Goal: Check status: Check status

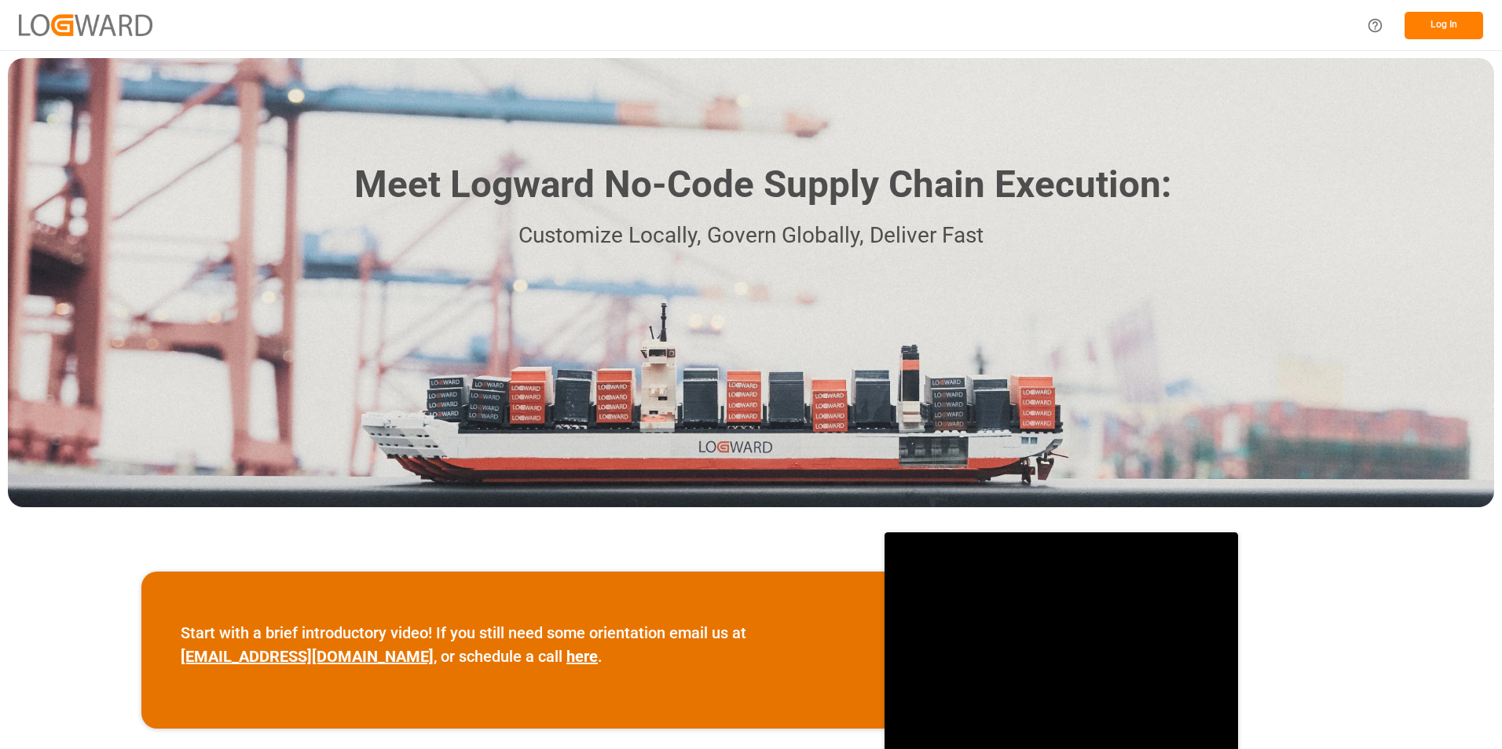
click at [1420, 27] on button "Log In" at bounding box center [1444, 25] width 79 height 27
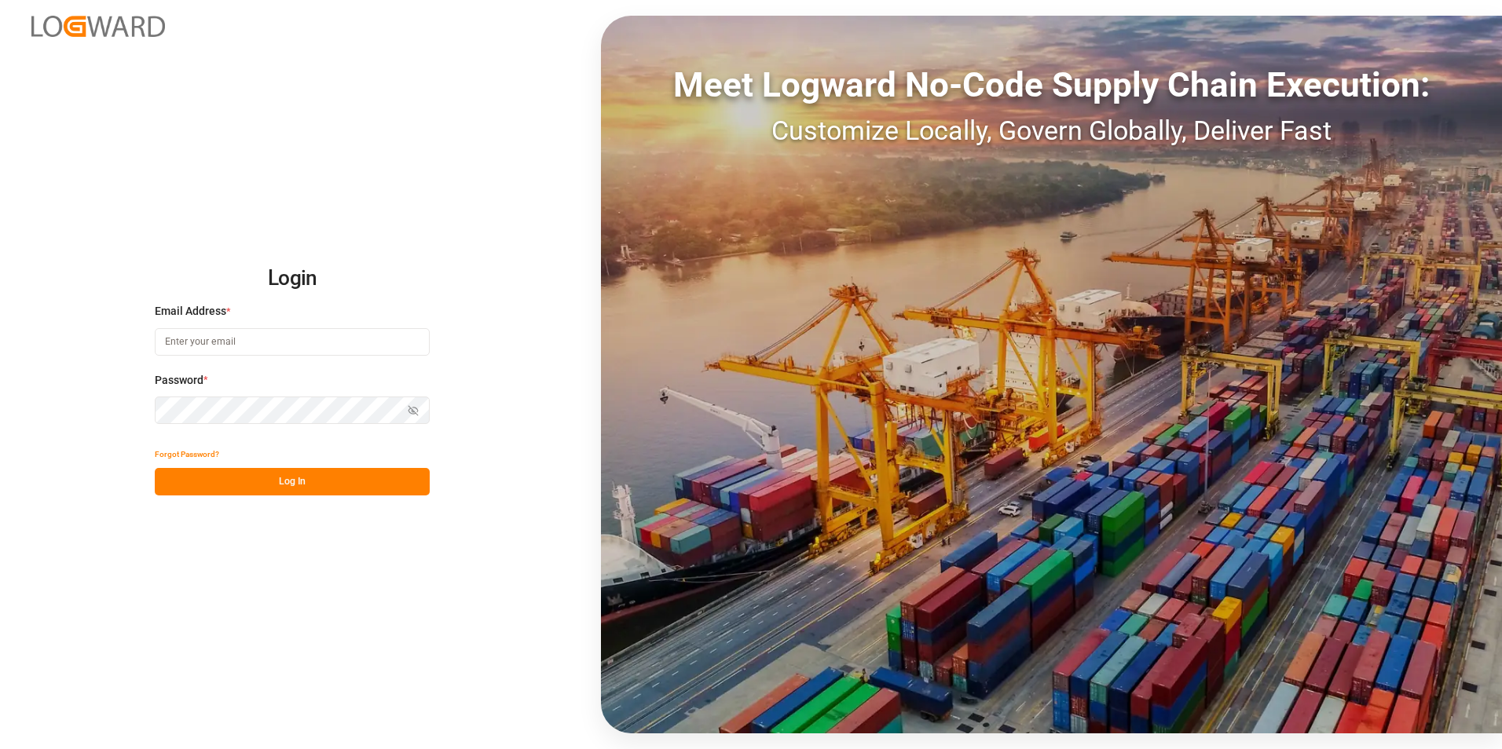
type input "[PERSON_NAME][EMAIL_ADDRESS][DOMAIN_NAME]"
click at [304, 477] on button "Log In" at bounding box center [292, 481] width 275 height 27
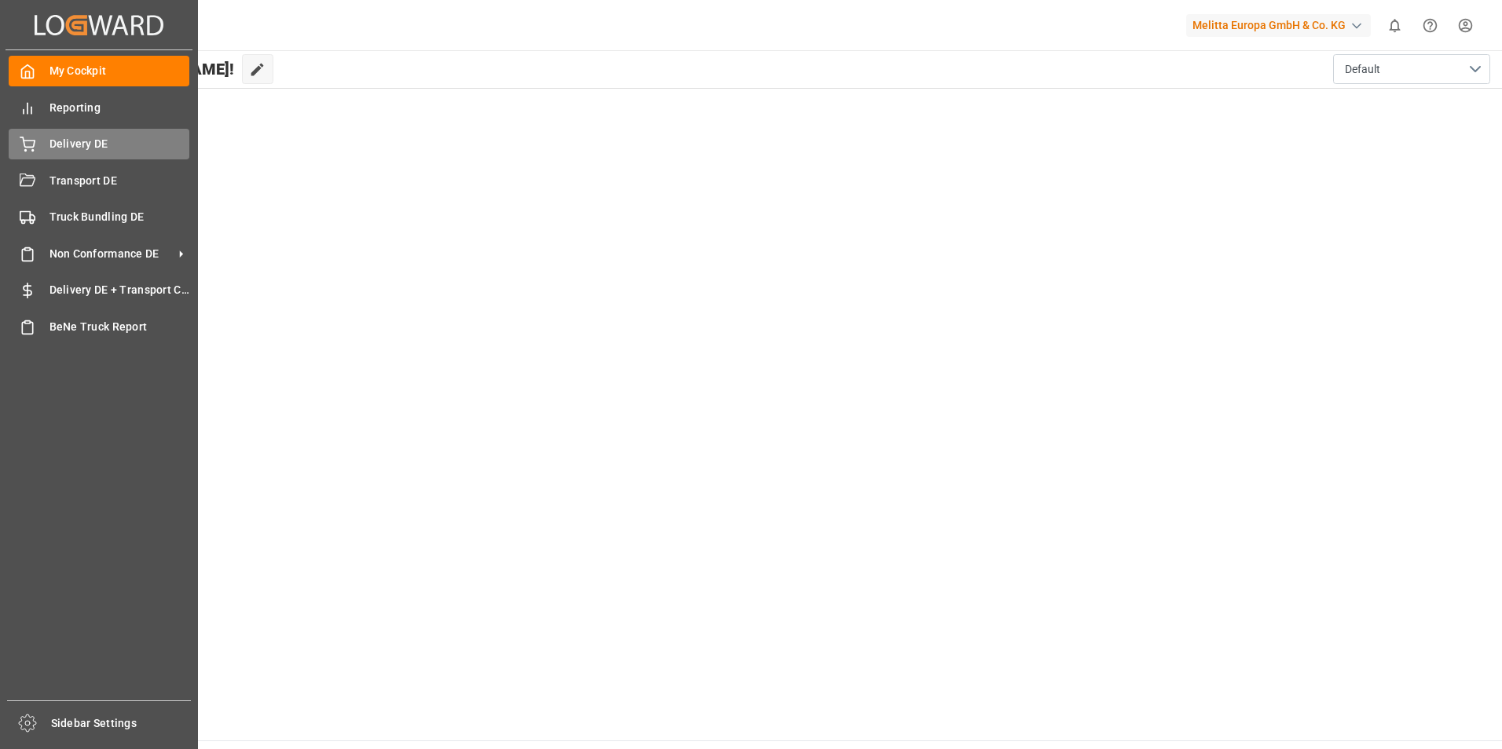
click at [23, 146] on icon at bounding box center [28, 145] width 16 height 16
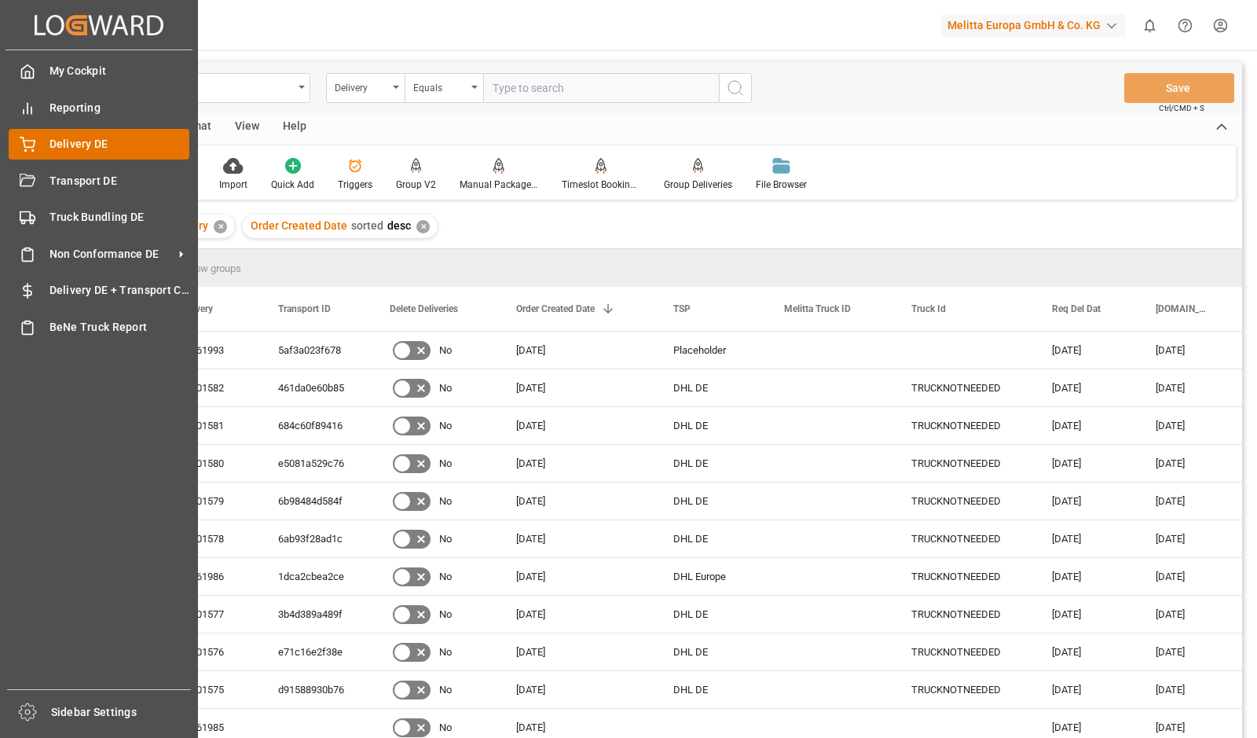
click at [45, 141] on div "Delivery DE Delivery DE" at bounding box center [99, 144] width 181 height 31
